Goal: Find specific page/section: Find specific page/section

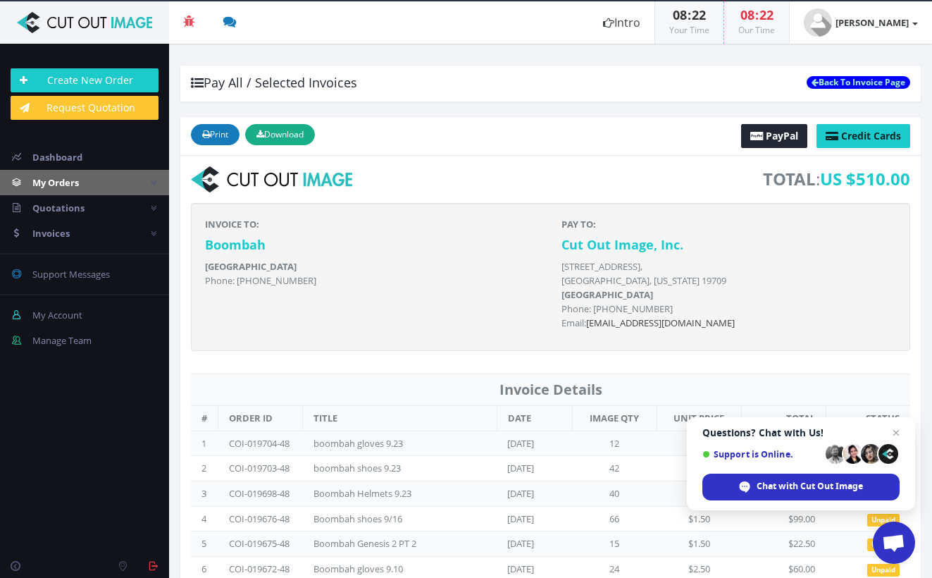
click at [75, 180] on span "My Orders" at bounding box center [55, 182] width 46 height 13
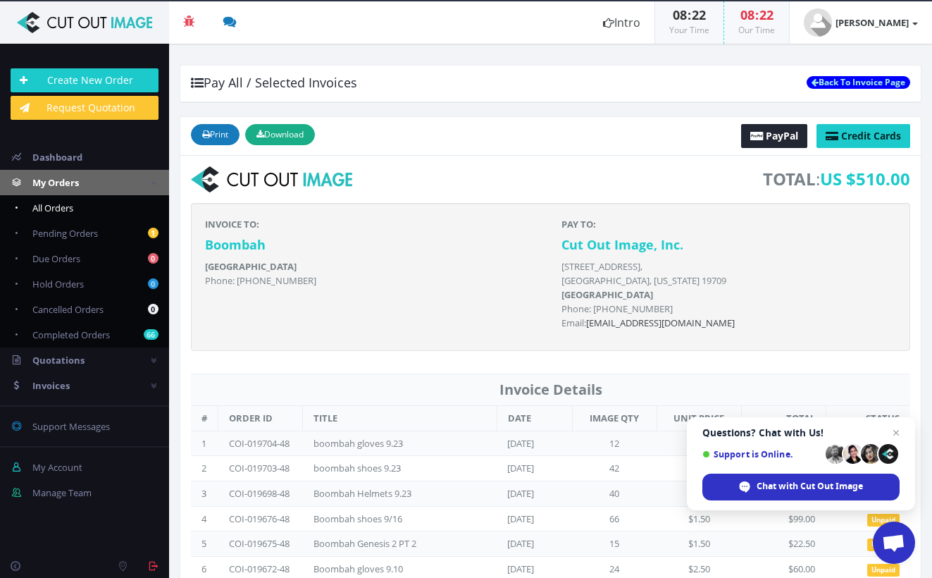
click at [66, 207] on span "All Orders" at bounding box center [52, 207] width 41 height 13
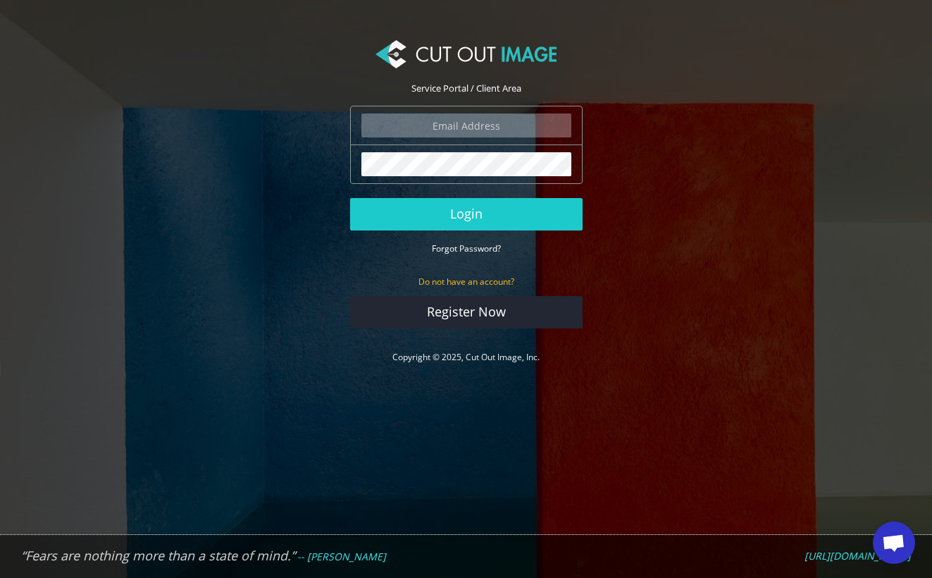
type input "ryan.alioto@boombah.com"
click at [466, 213] on button "Login" at bounding box center [466, 214] width 232 height 32
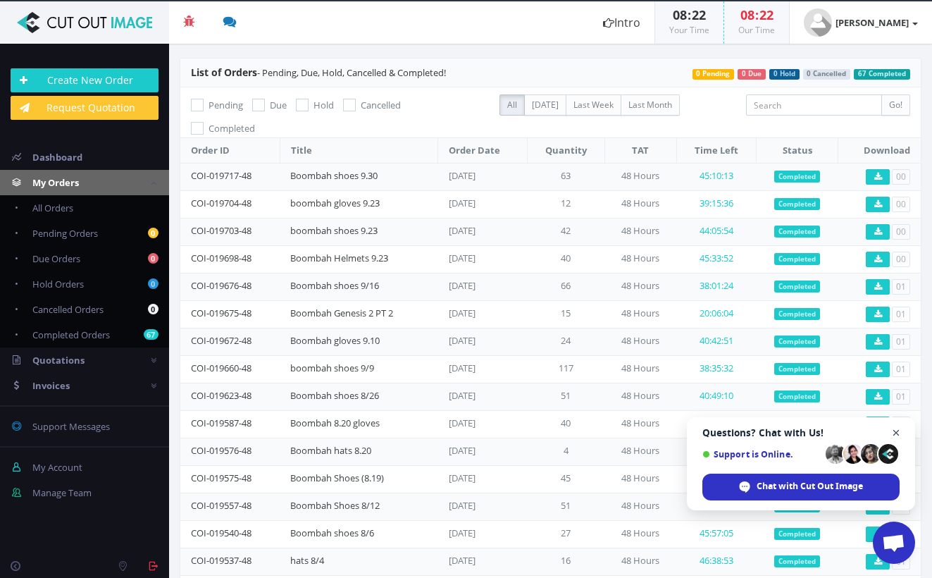
click at [899, 430] on span "Close chat" at bounding box center [897, 433] width 18 height 18
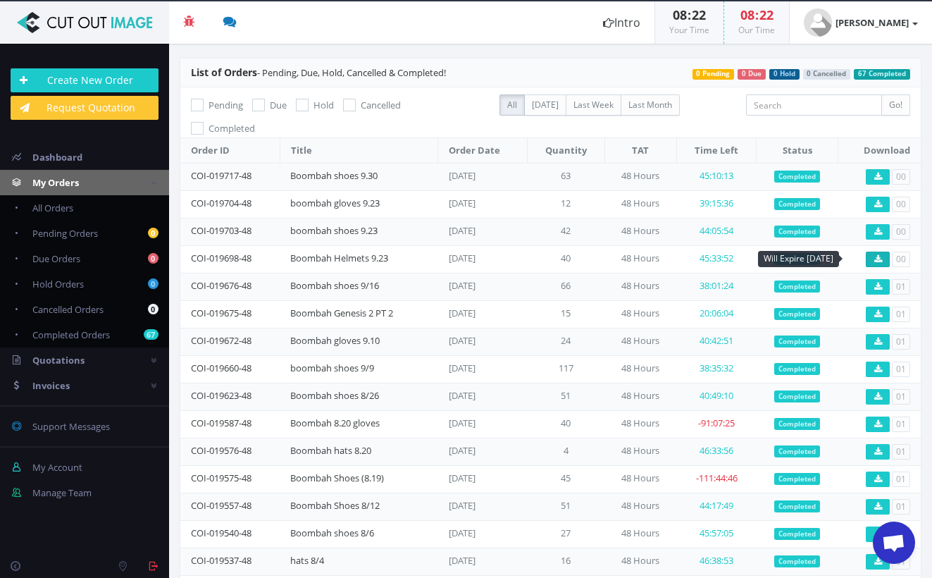
click at [874, 256] on icon at bounding box center [878, 259] width 8 height 8
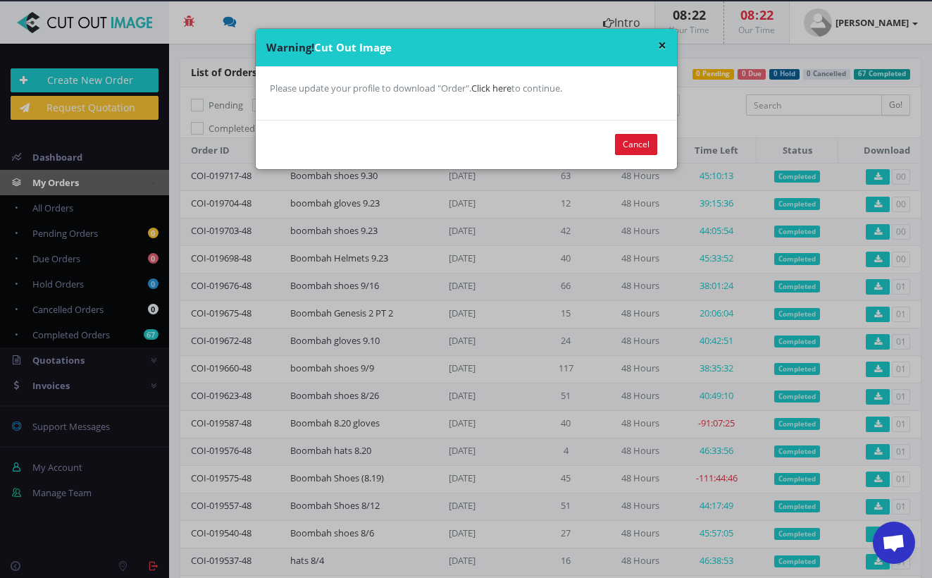
click at [638, 141] on button "Cancel" at bounding box center [636, 144] width 42 height 21
